Goal: Task Accomplishment & Management: Manage account settings

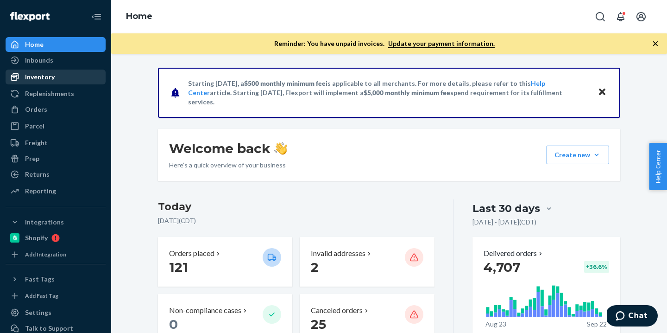
click at [63, 76] on div "Inventory" at bounding box center [55, 76] width 98 height 13
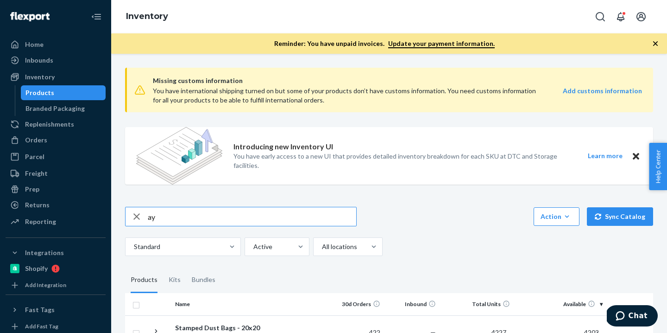
type input "a"
paste input "T84009-02"
type input "T84009-02"
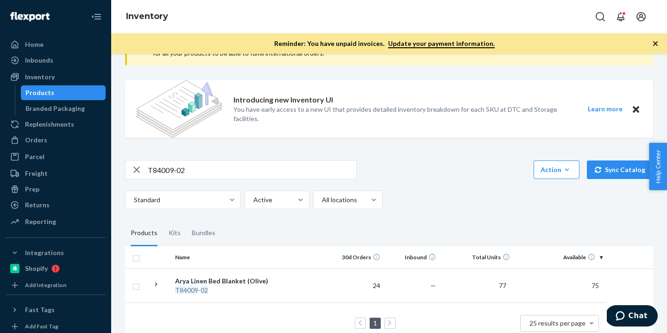
scroll to position [66, 0]
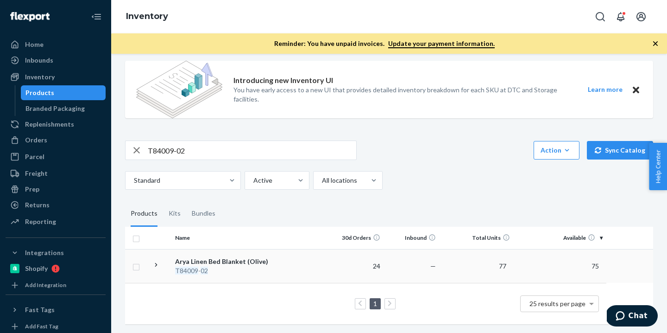
click at [156, 265] on icon at bounding box center [156, 264] width 9 height 9
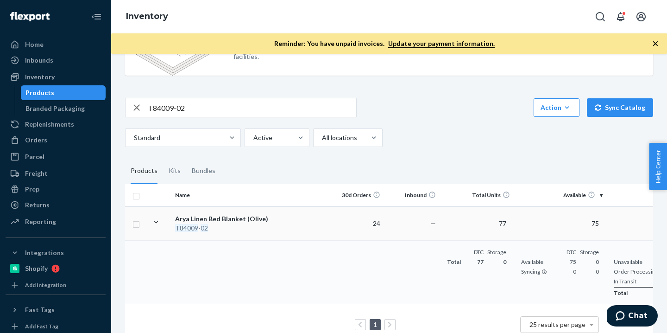
scroll to position [130, 0]
